Goal: Check status: Check status

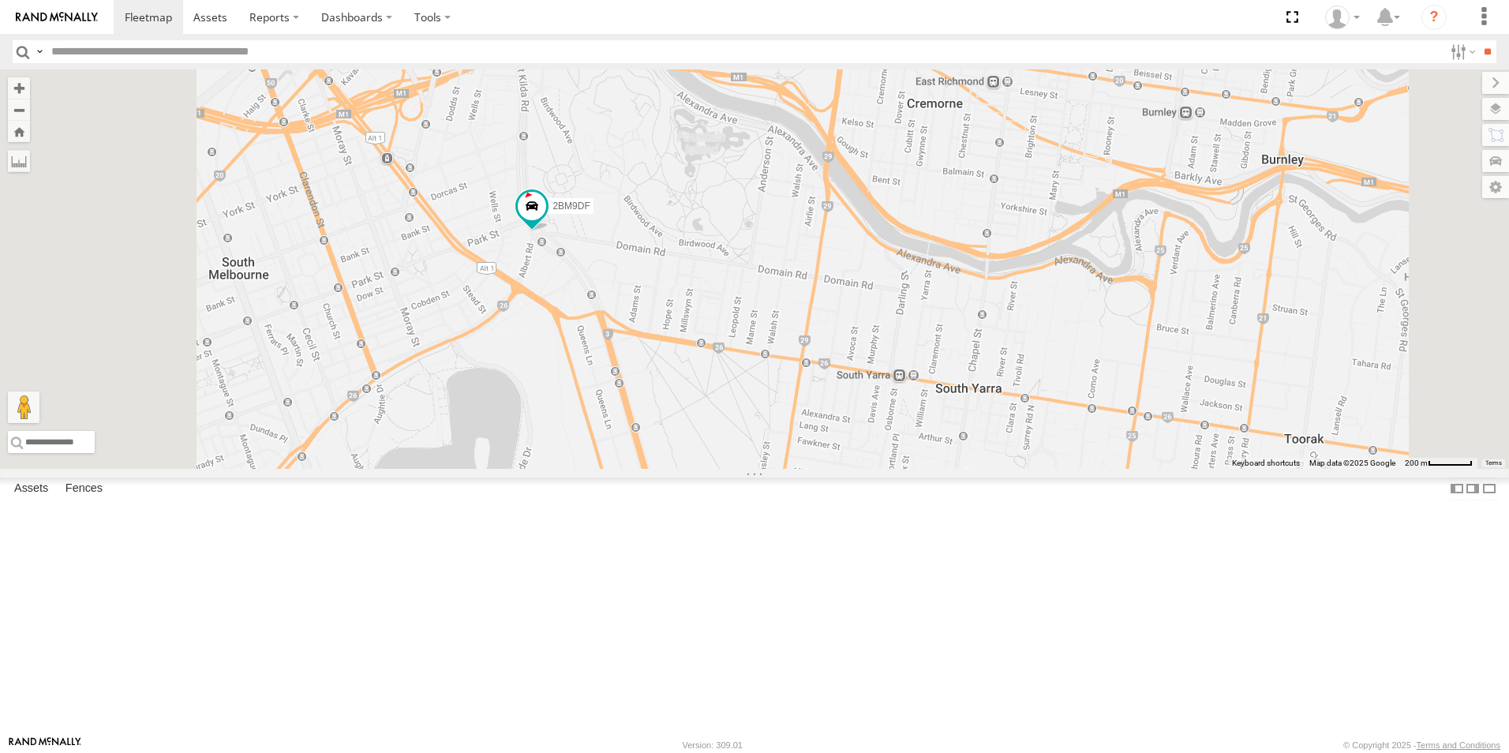
drag, startPoint x: 624, startPoint y: 239, endPoint x: 713, endPoint y: 463, distance: 240.3
click at [713, 463] on div "2BM9DF" at bounding box center [754, 268] width 1509 height 399
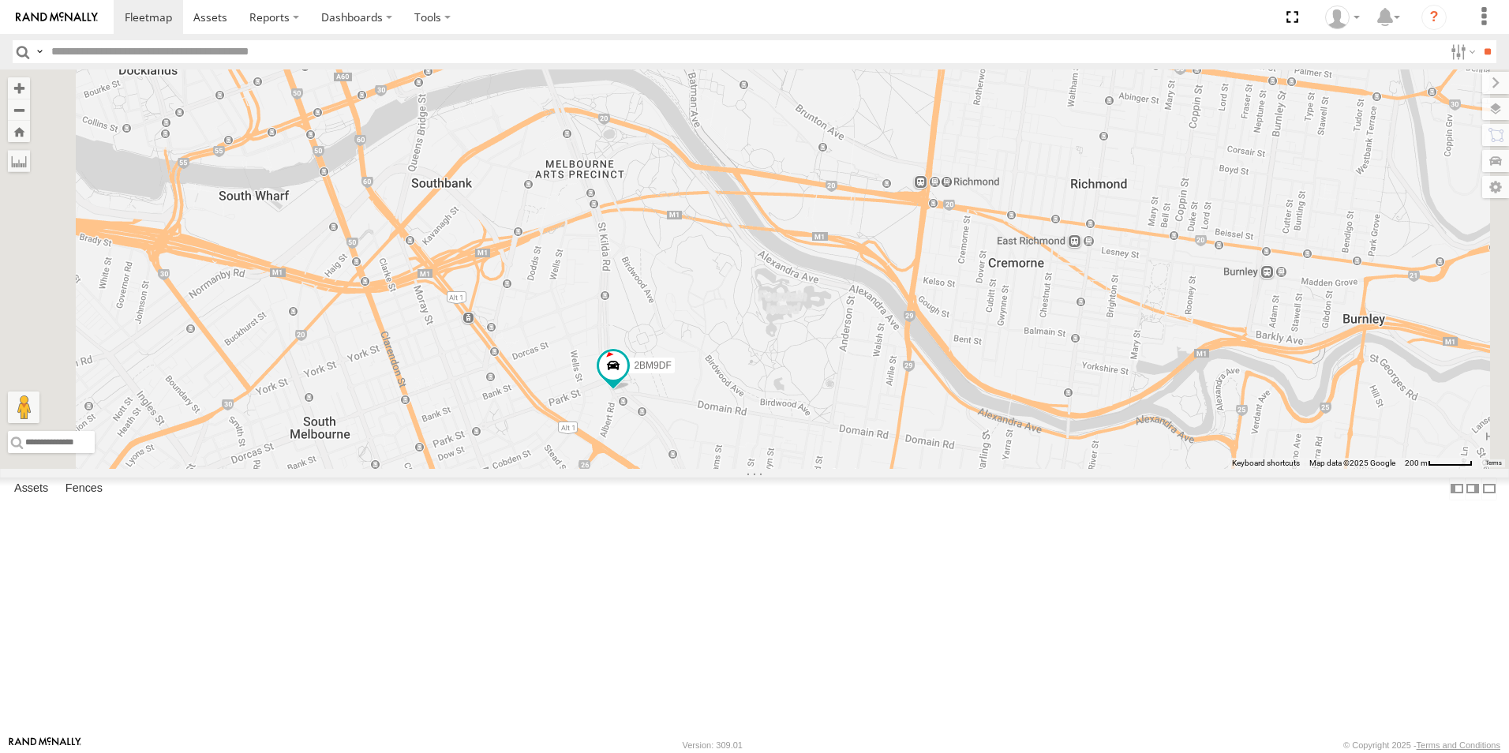
drag, startPoint x: 725, startPoint y: 272, endPoint x: 742, endPoint y: 392, distance: 121.2
click at [742, 392] on div "2BM9DF" at bounding box center [754, 268] width 1509 height 399
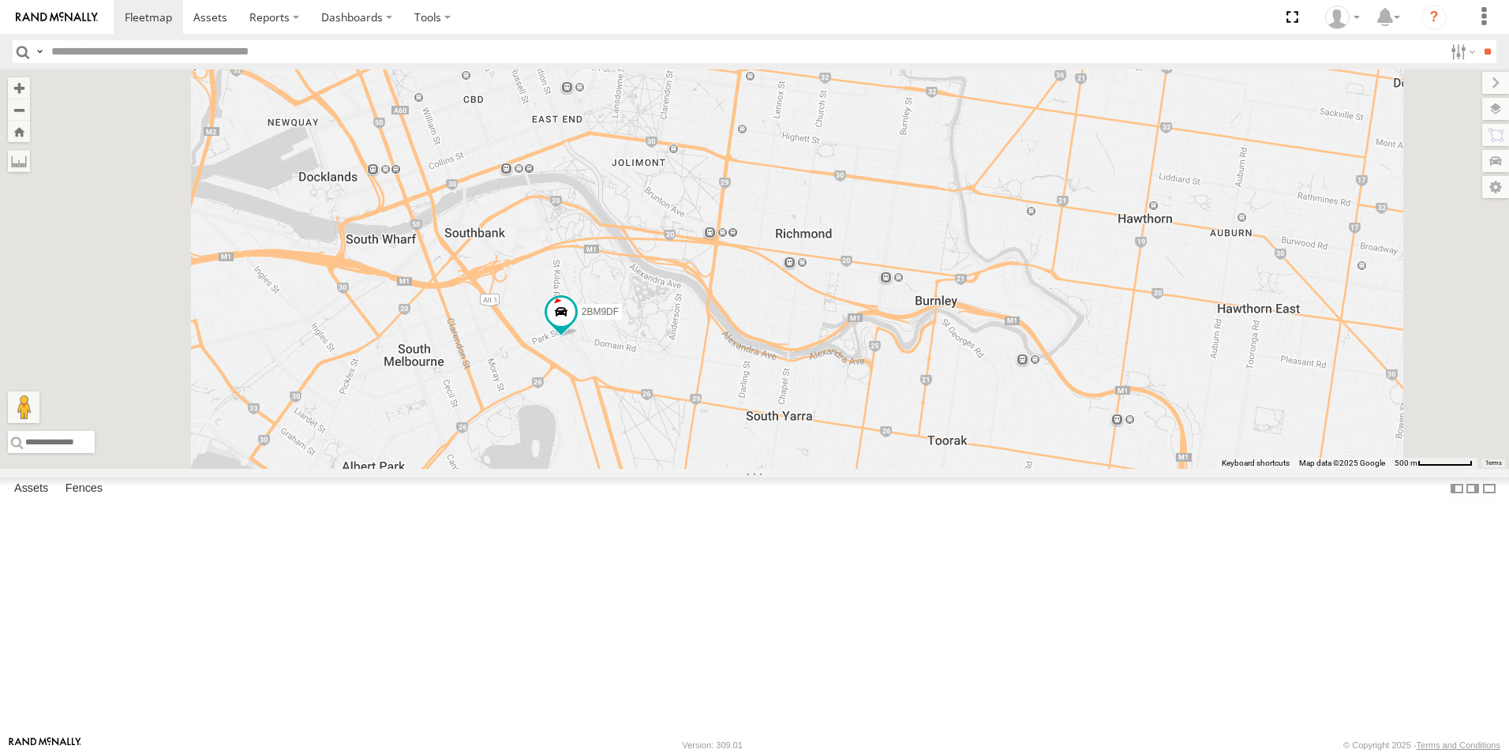
drag, startPoint x: 735, startPoint y: 321, endPoint x: 731, endPoint y: 365, distance: 44.4
click at [731, 365] on div "2BM9DF" at bounding box center [754, 268] width 1509 height 399
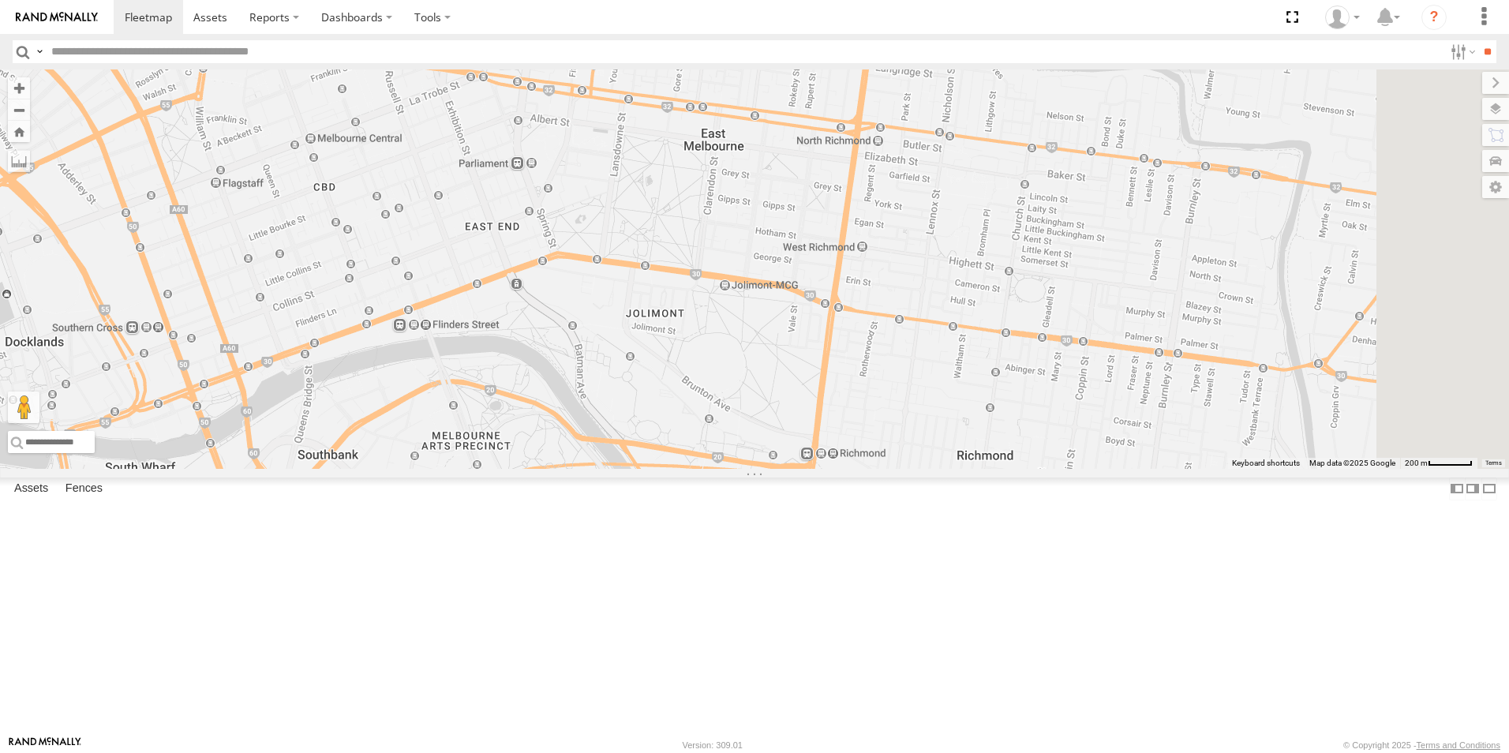
drag, startPoint x: 767, startPoint y: 242, endPoint x: 703, endPoint y: 406, distance: 175.2
click at [703, 406] on div "2BM9DF" at bounding box center [754, 268] width 1509 height 399
